Goal: Information Seeking & Learning: Learn about a topic

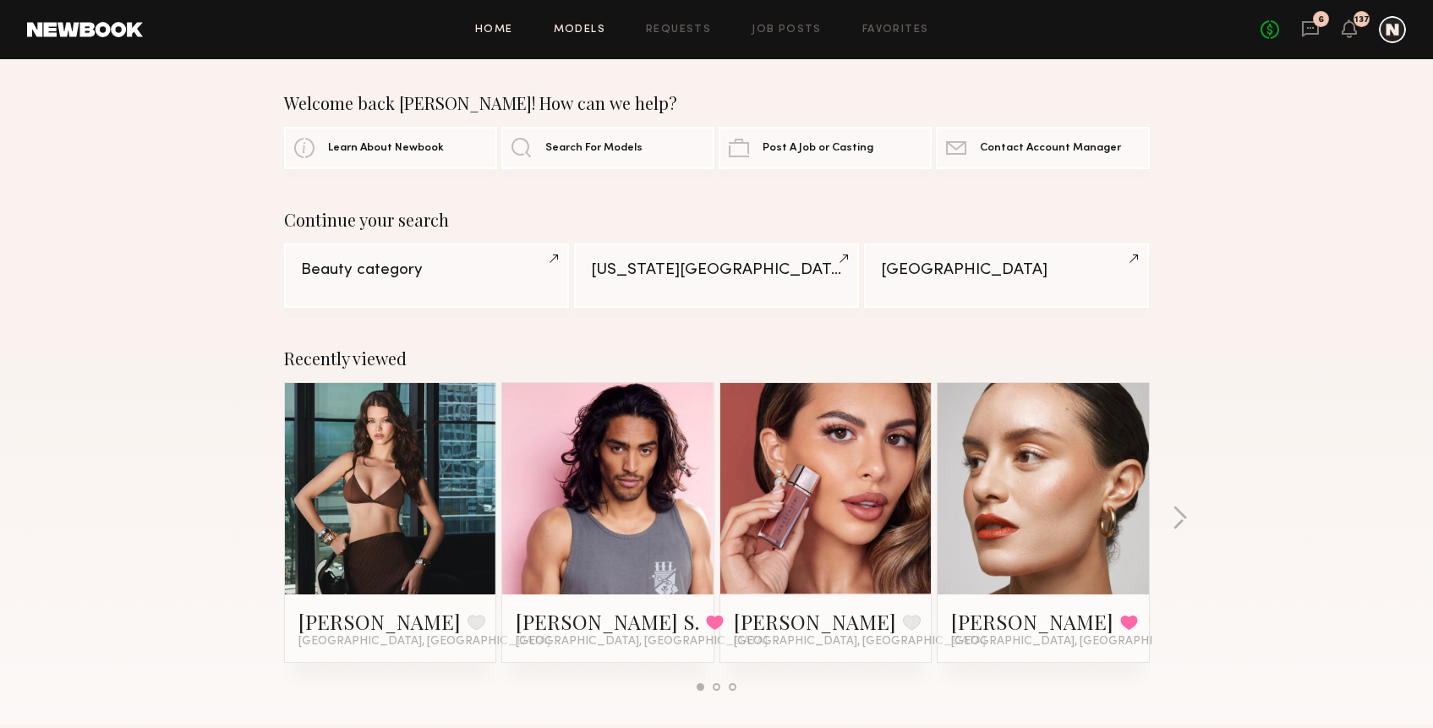
click at [584, 25] on link "Models" at bounding box center [580, 30] width 52 height 11
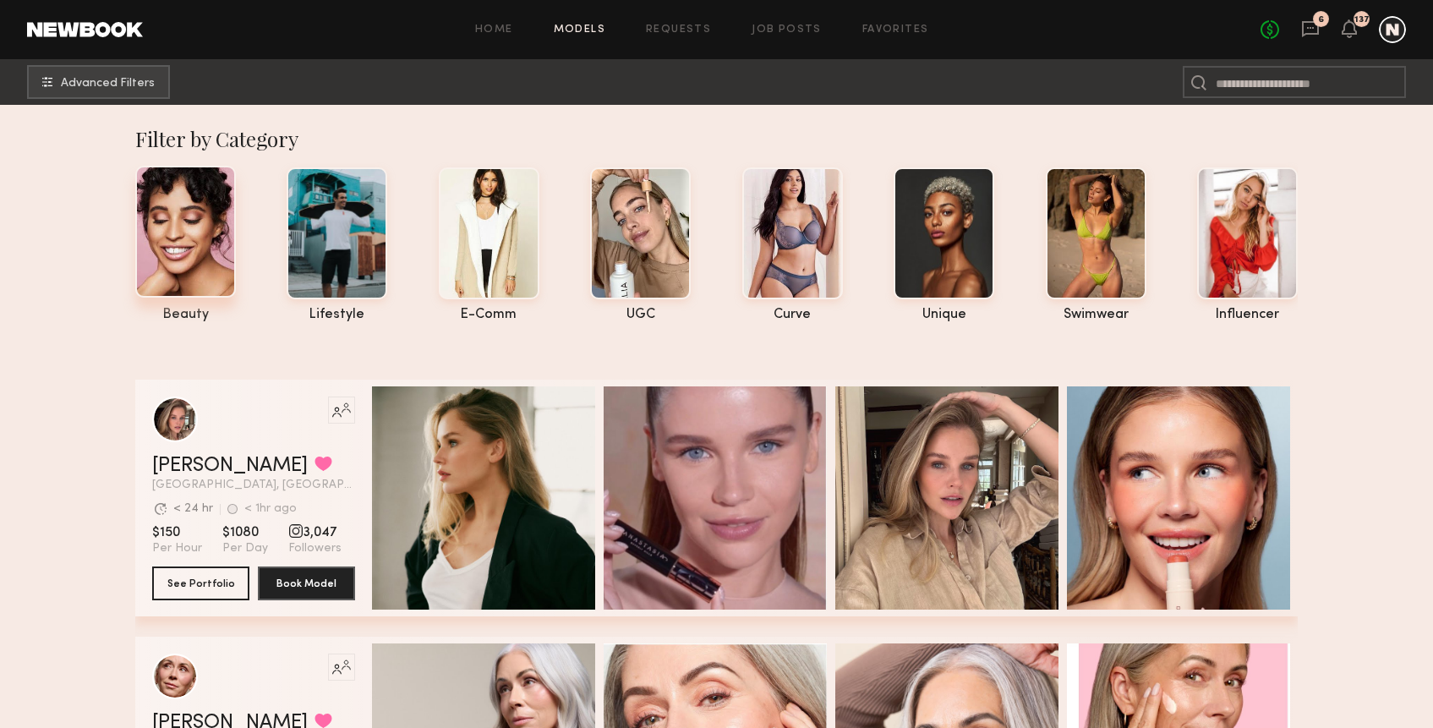
click at [214, 255] on div at bounding box center [185, 232] width 101 height 132
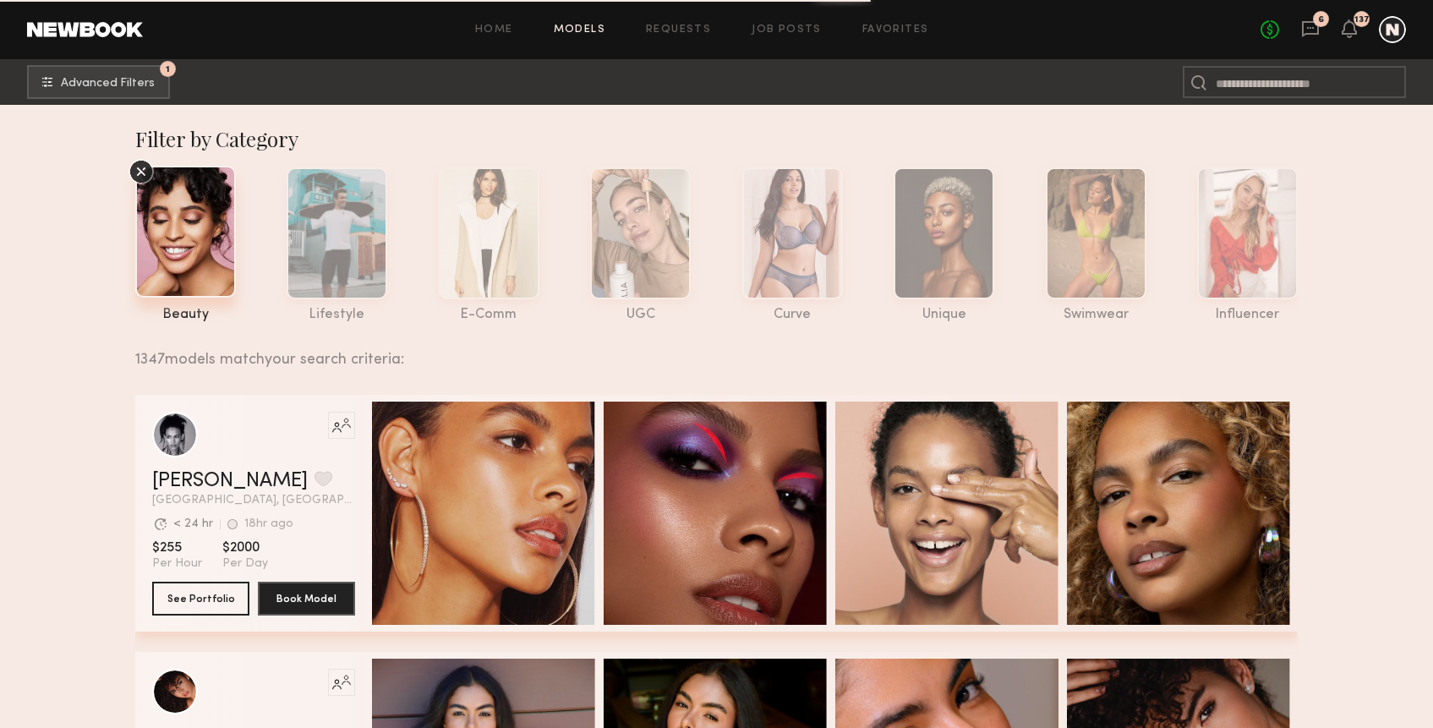
click at [143, 171] on icon at bounding box center [141, 171] width 25 height 25
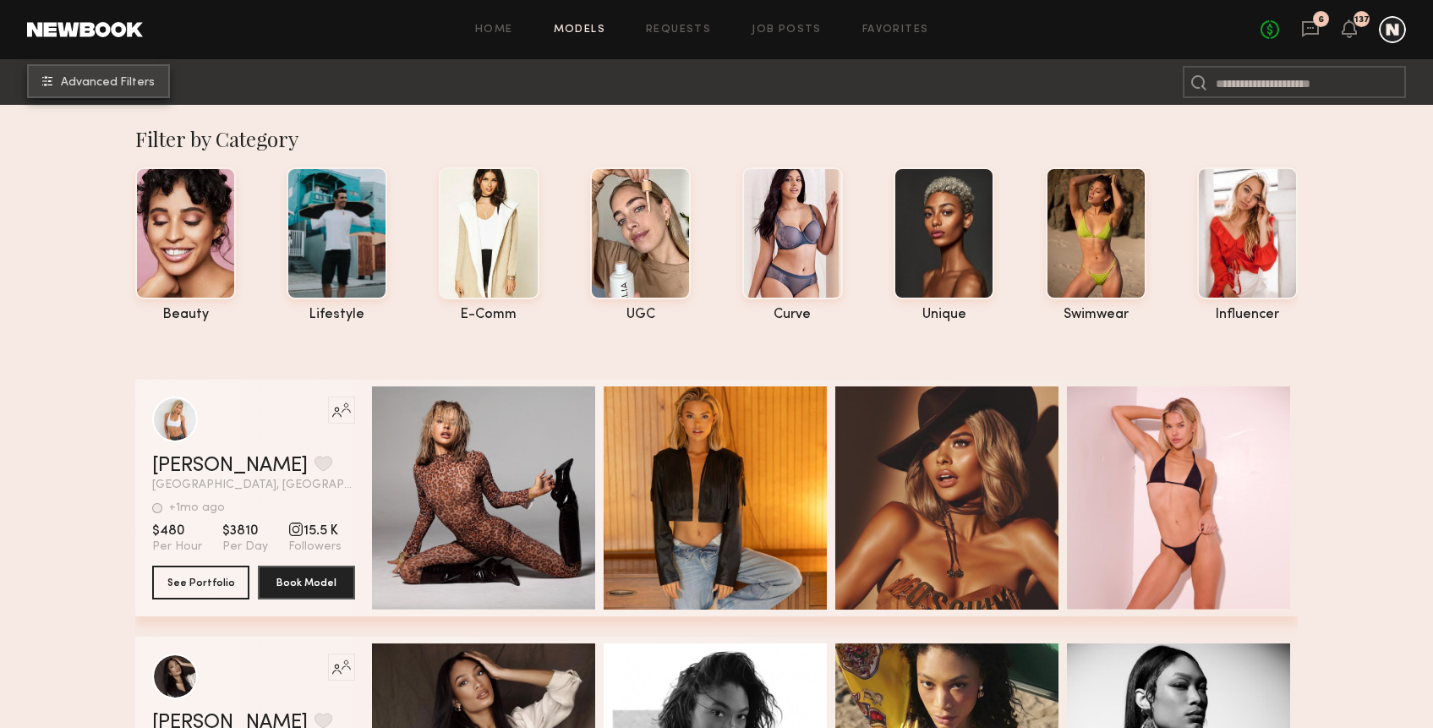
click at [94, 90] on button "Advanced Filters" at bounding box center [98, 81] width 143 height 34
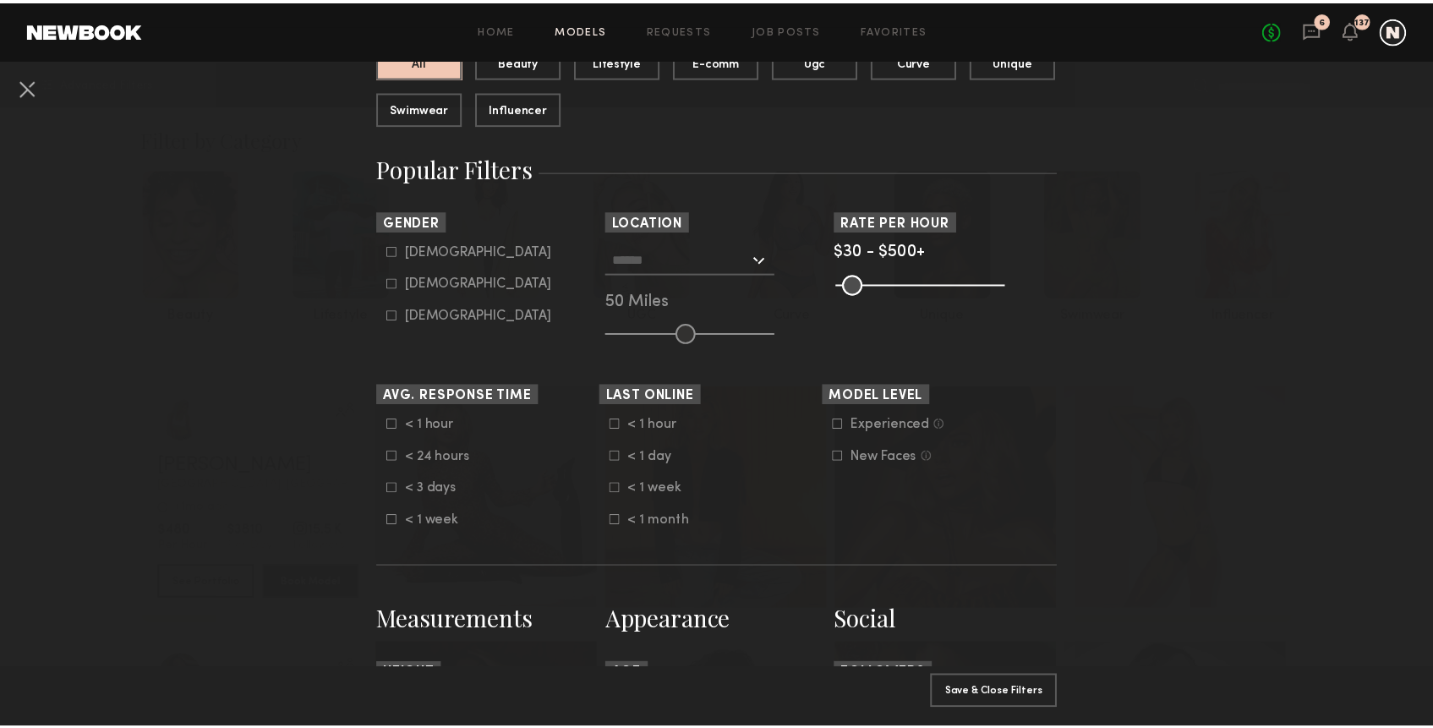
scroll to position [213, 0]
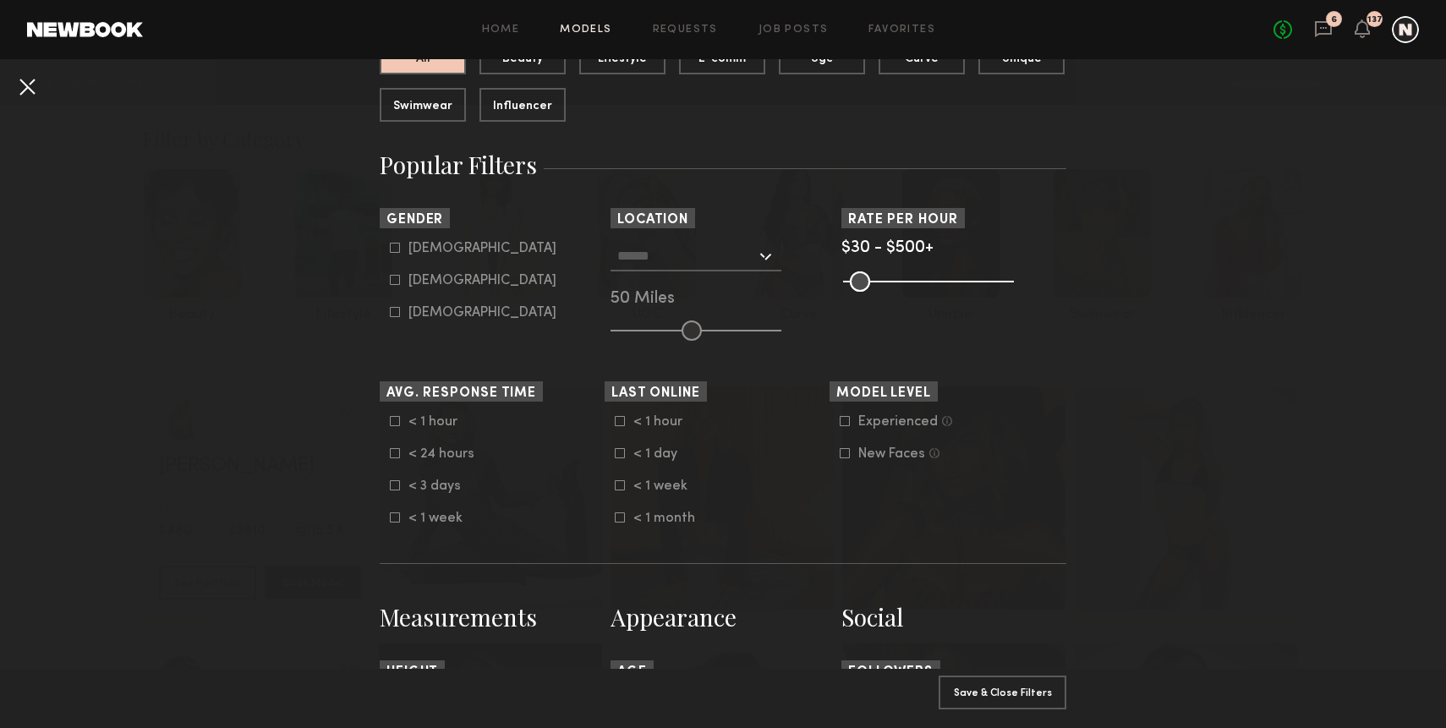
click at [25, 87] on button at bounding box center [27, 86] width 27 height 27
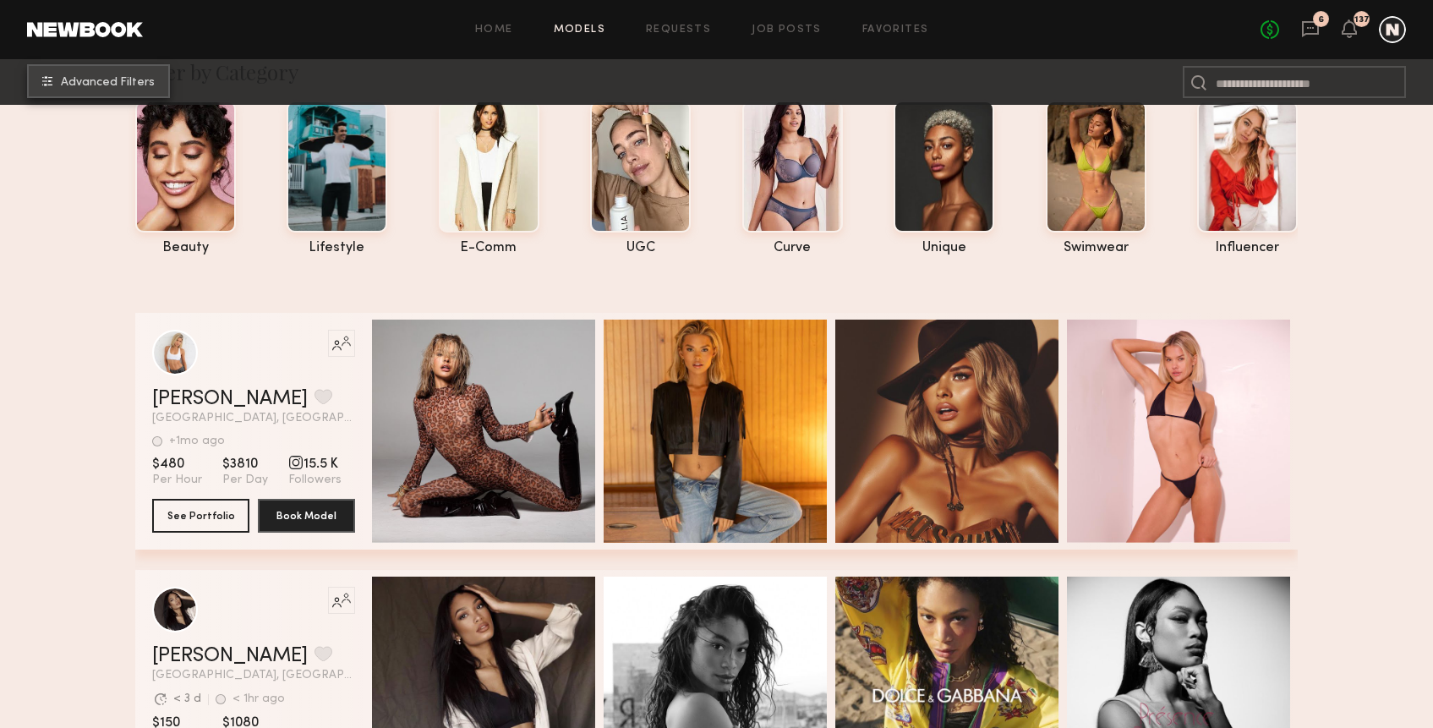
scroll to position [64, 0]
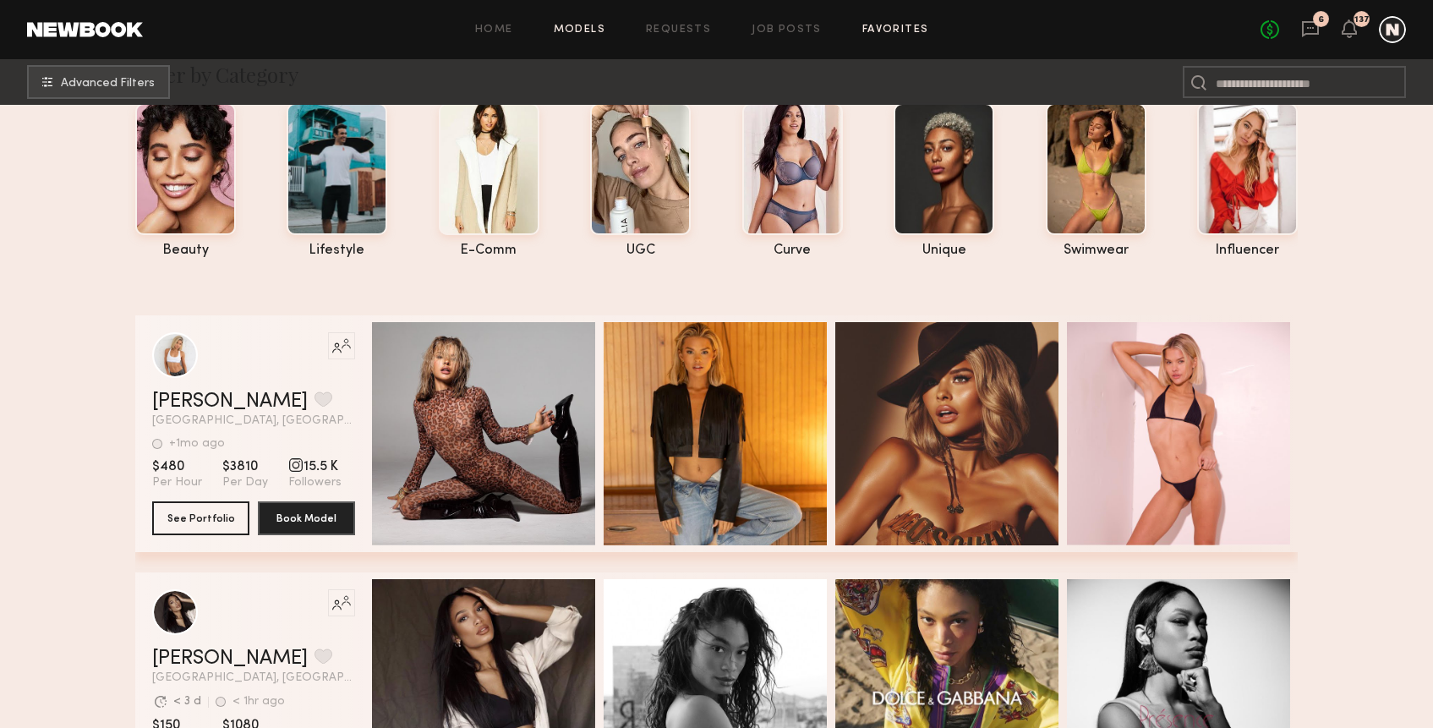
click at [889, 35] on link "Favorites" at bounding box center [895, 30] width 67 height 11
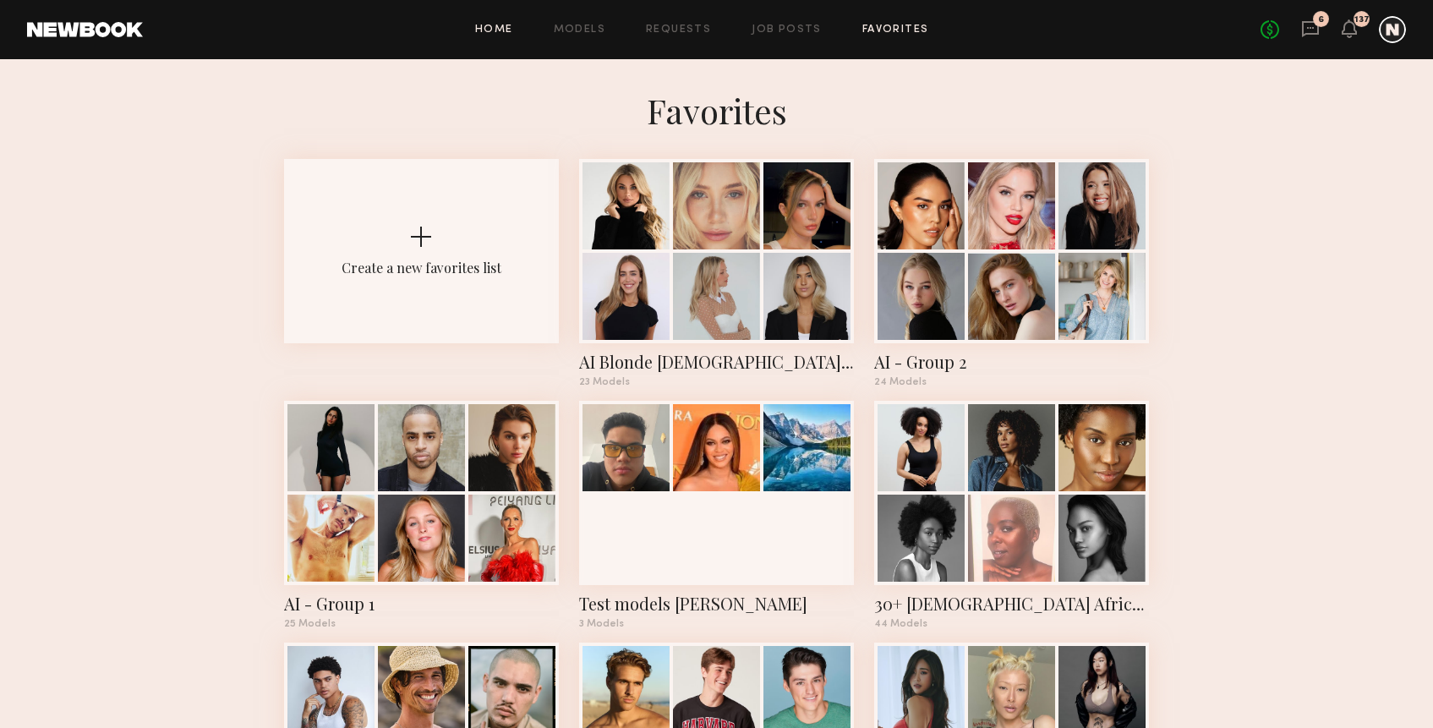
click at [491, 29] on link "Home" at bounding box center [494, 30] width 38 height 11
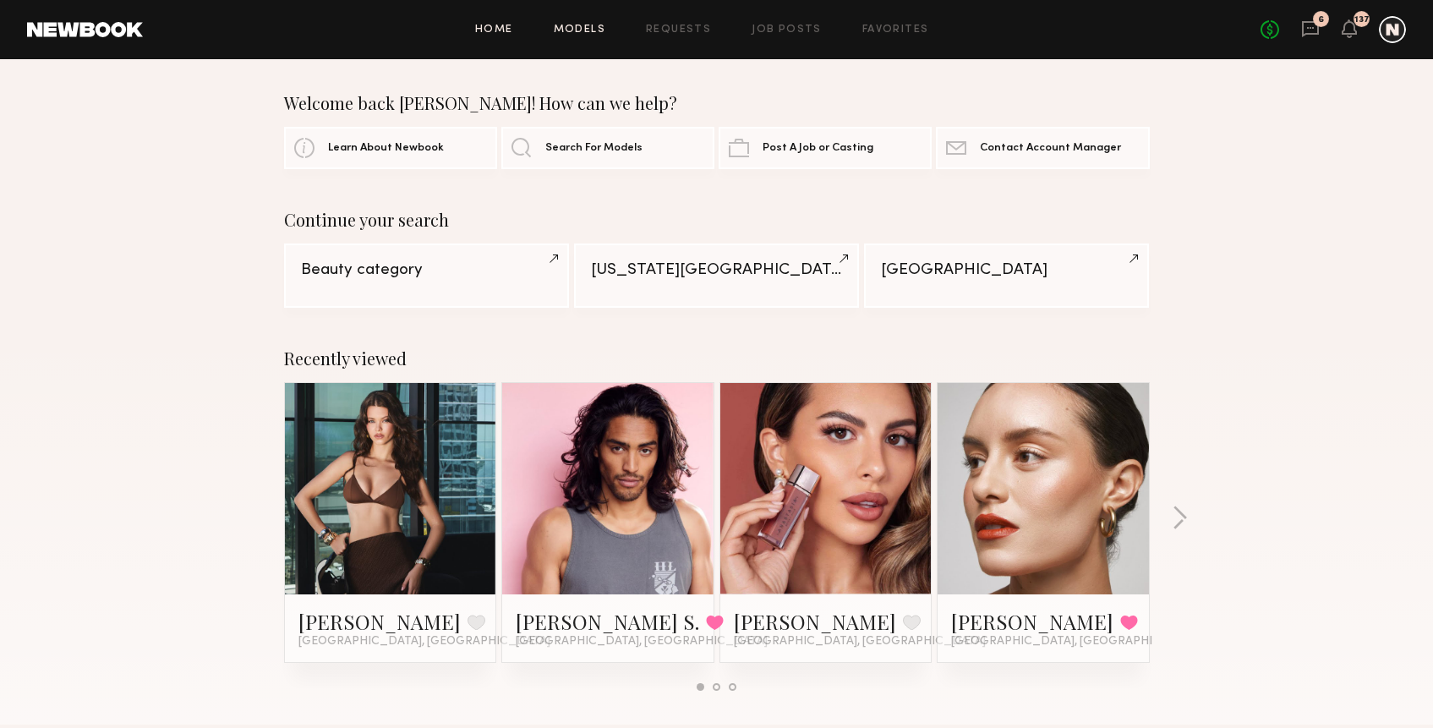
click at [573, 26] on link "Models" at bounding box center [580, 30] width 52 height 11
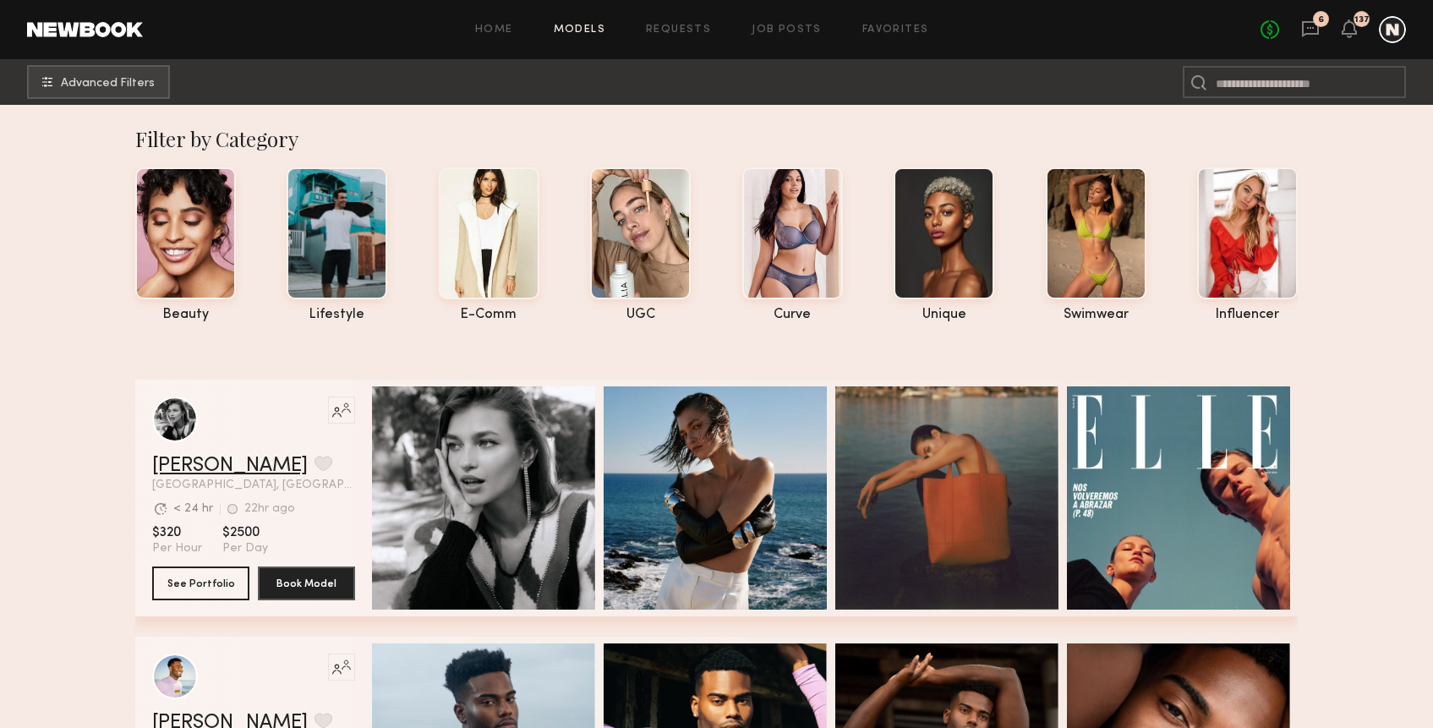
click at [189, 468] on link "[PERSON_NAME]" at bounding box center [230, 466] width 156 height 20
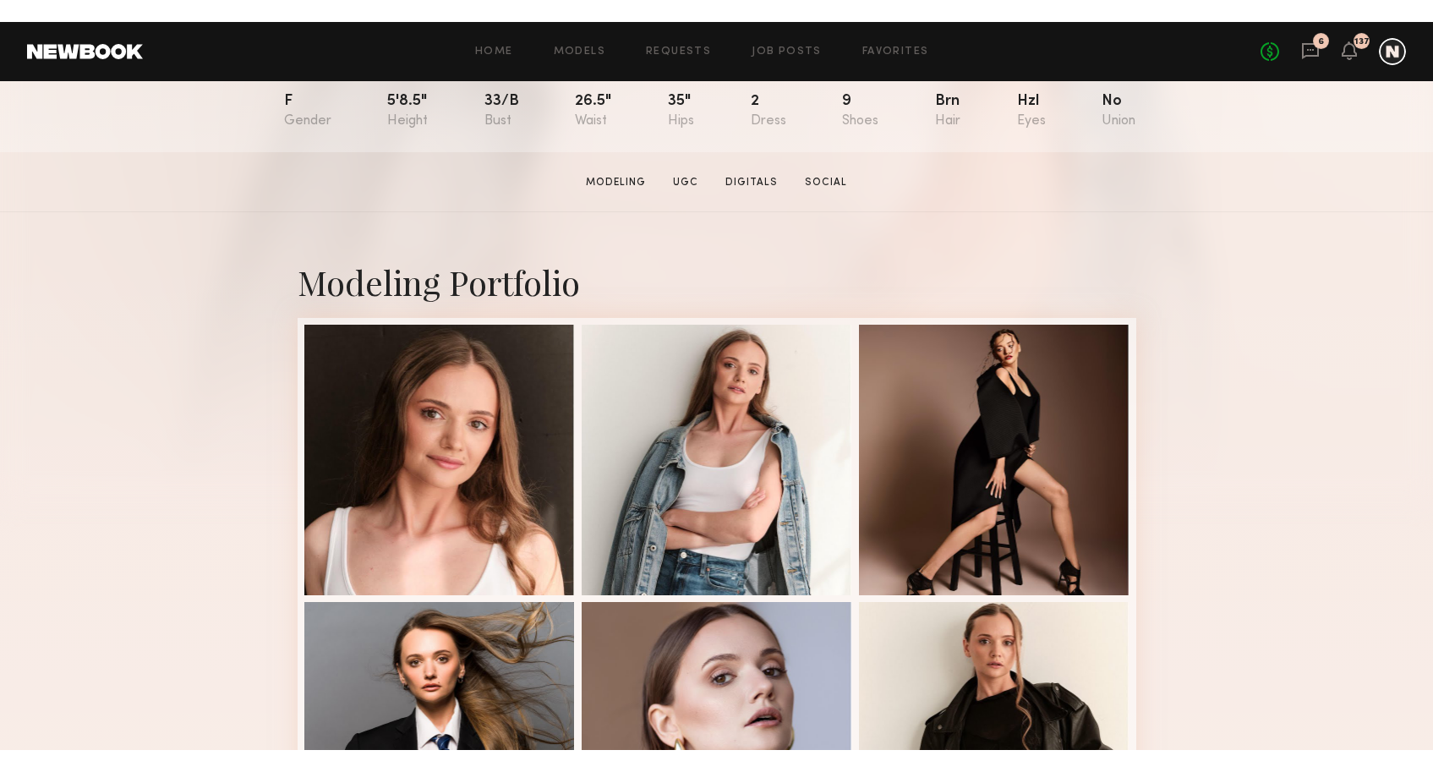
scroll to position [214, 0]
